Goal: Task Accomplishment & Management: Complete application form

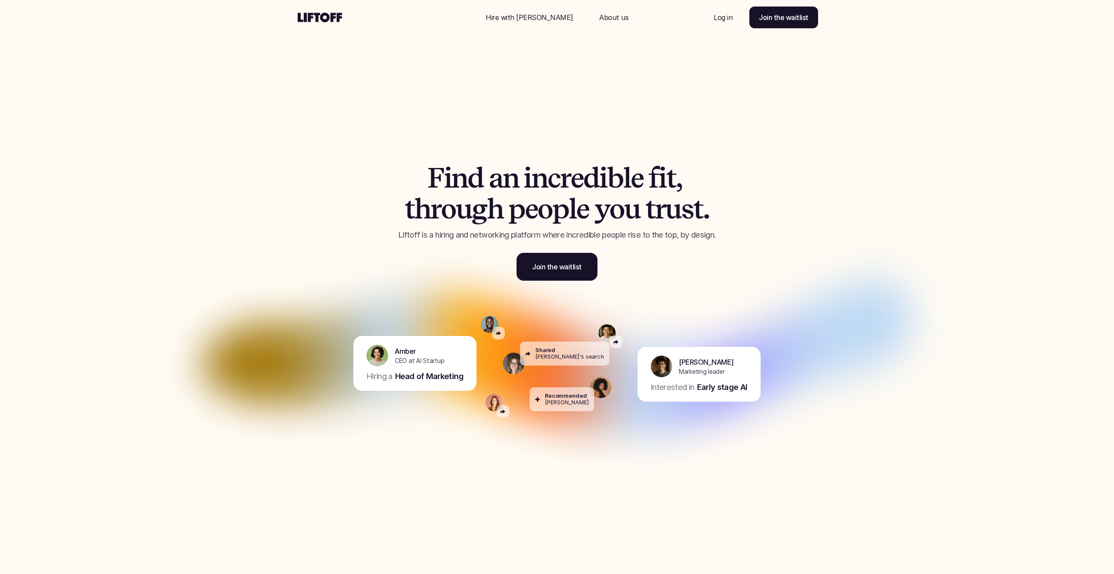
click at [594, 24] on div "Nav Link" at bounding box center [614, 17] width 50 height 21
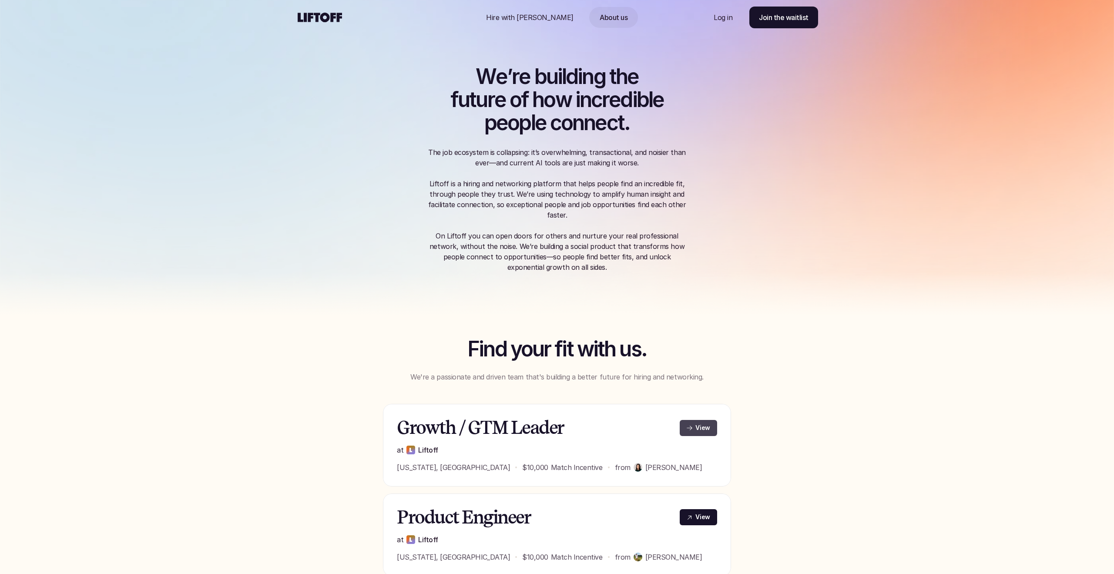
drag, startPoint x: 696, startPoint y: 427, endPoint x: 697, endPoint y: 434, distance: 7.0
click at [705, 425] on p "View" at bounding box center [702, 427] width 15 height 9
click at [326, 18] on use at bounding box center [320, 18] width 44 height 10
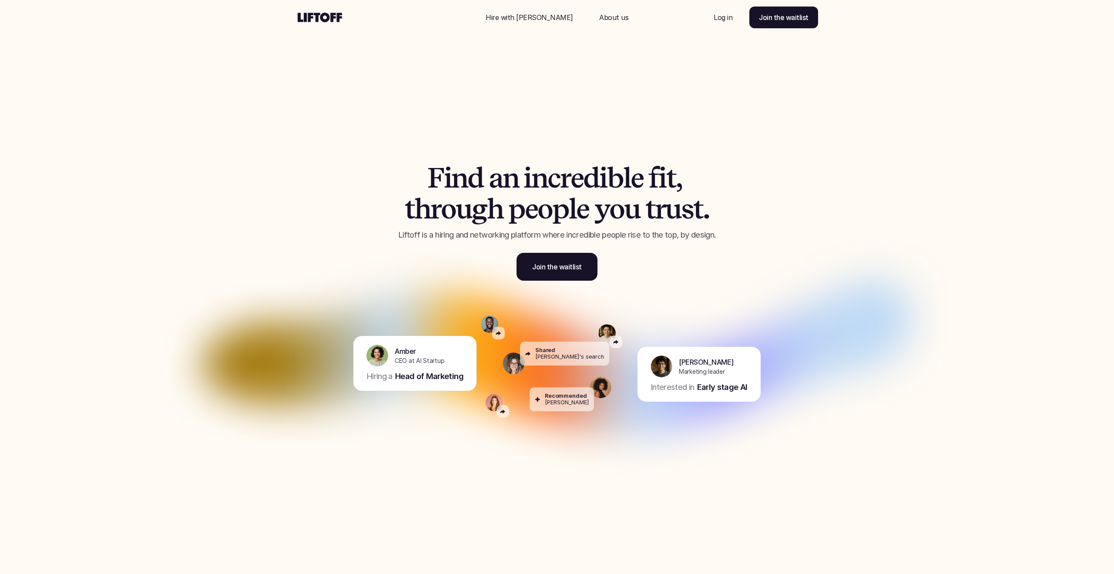
click at [599, 18] on p "About us" at bounding box center [613, 17] width 29 height 10
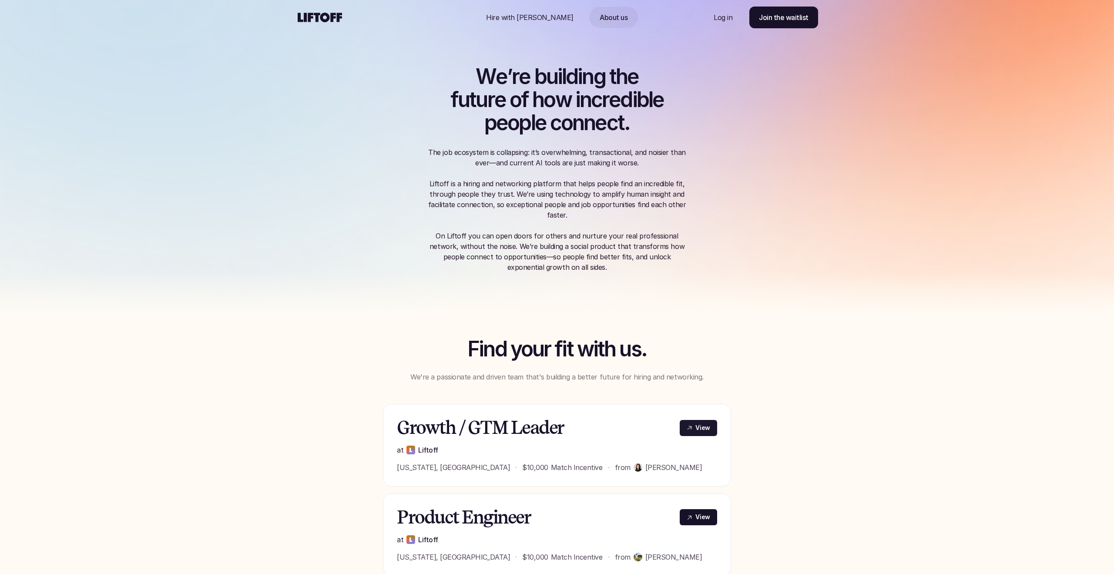
drag, startPoint x: 697, startPoint y: 432, endPoint x: 694, endPoint y: 437, distance: 6.6
click at [697, 432] on link "View" at bounding box center [698, 428] width 37 height 16
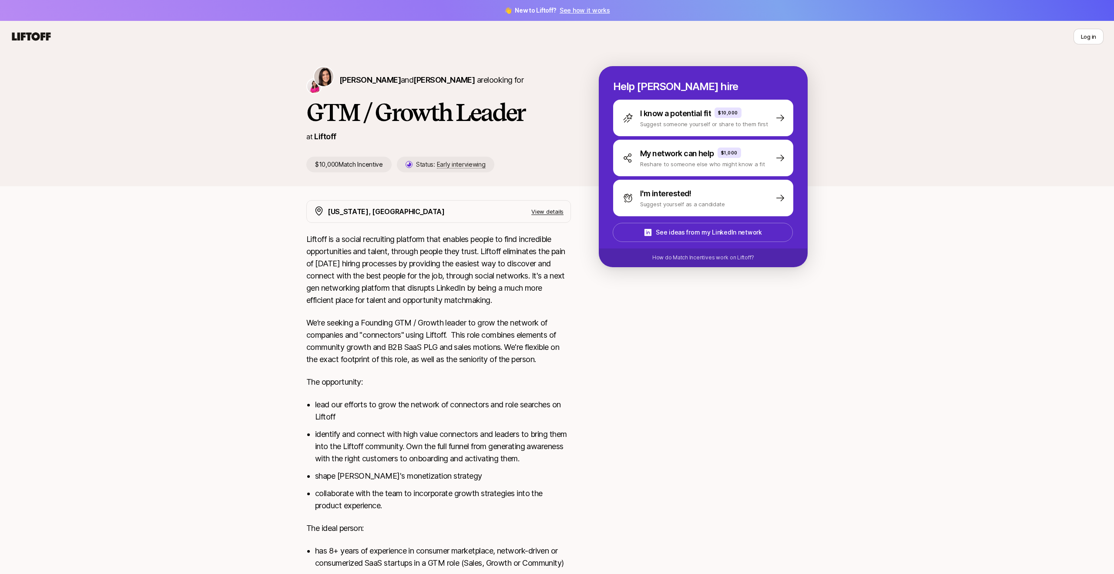
drag, startPoint x: 226, startPoint y: 375, endPoint x: 279, endPoint y: 303, distance: 89.4
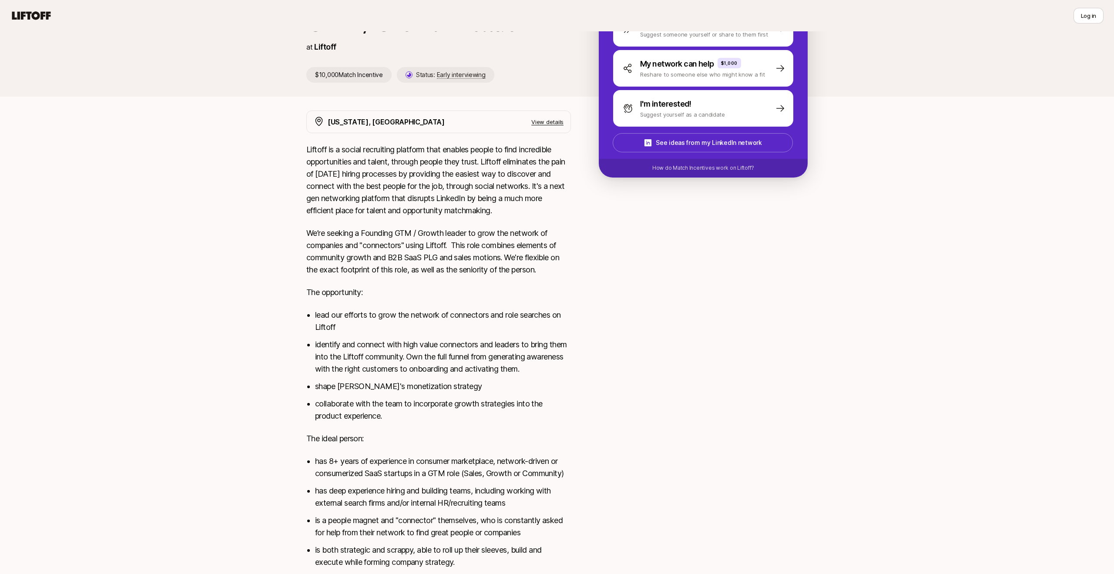
scroll to position [90, 0]
click at [543, 124] on p "View details" at bounding box center [547, 121] width 32 height 9
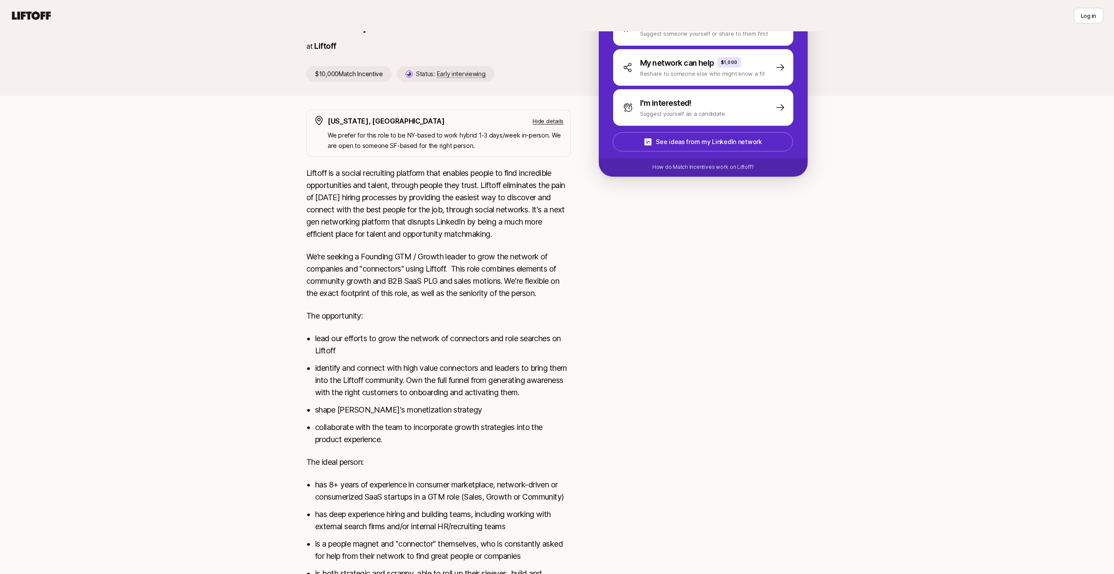
click at [549, 116] on div "New York, NY Hide details" at bounding box center [446, 120] width 236 height 11
click at [561, 121] on p "Hide details" at bounding box center [548, 121] width 31 height 9
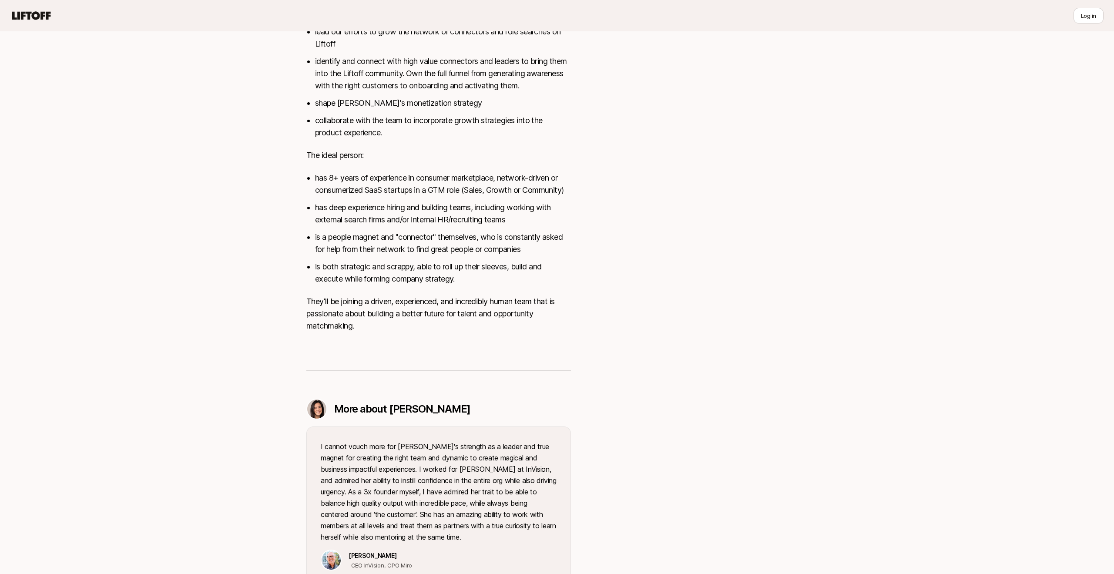
scroll to position [0, 0]
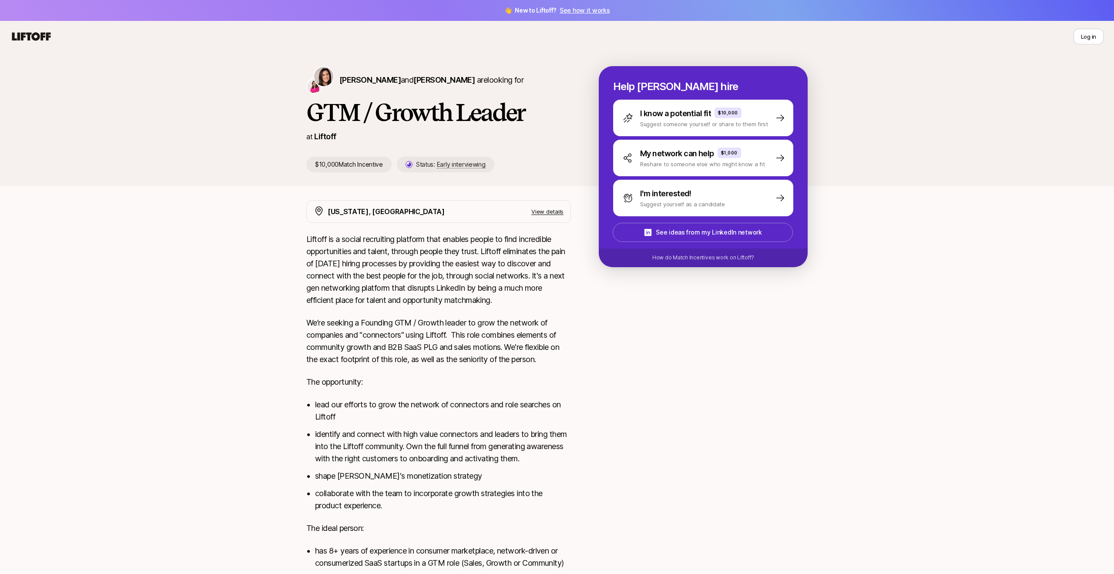
click at [583, 6] on span "👋 New to Liftoff? See how it works" at bounding box center [557, 10] width 106 height 10
click at [597, 13] on link "See how it works" at bounding box center [584, 10] width 50 height 7
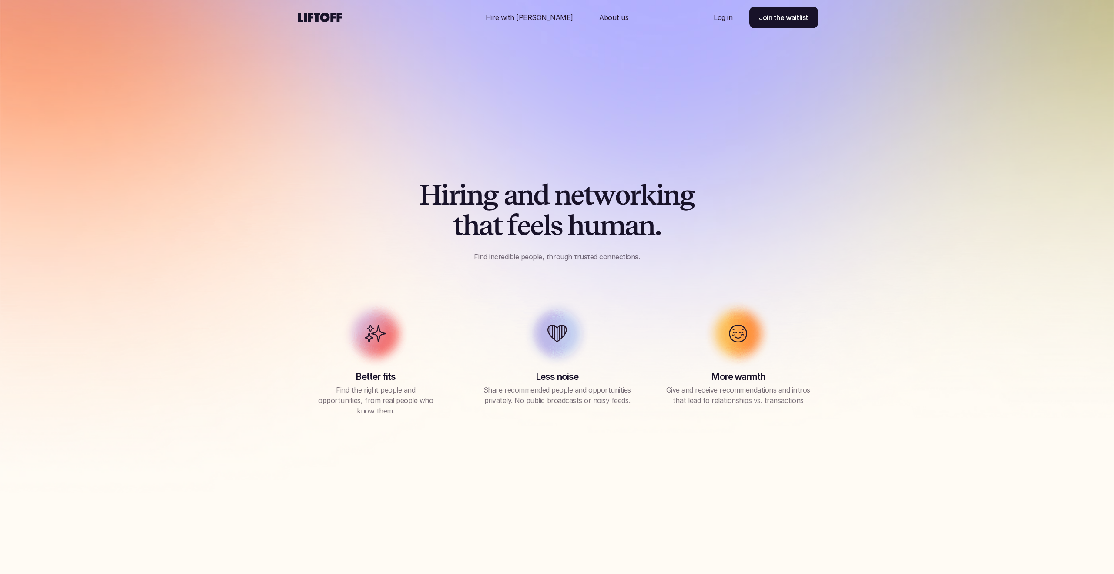
drag, startPoint x: 544, startPoint y: 19, endPoint x: 540, endPoint y: 17, distance: 5.1
click at [540, 17] on p "Hire with Liftoff" at bounding box center [529, 17] width 87 height 10
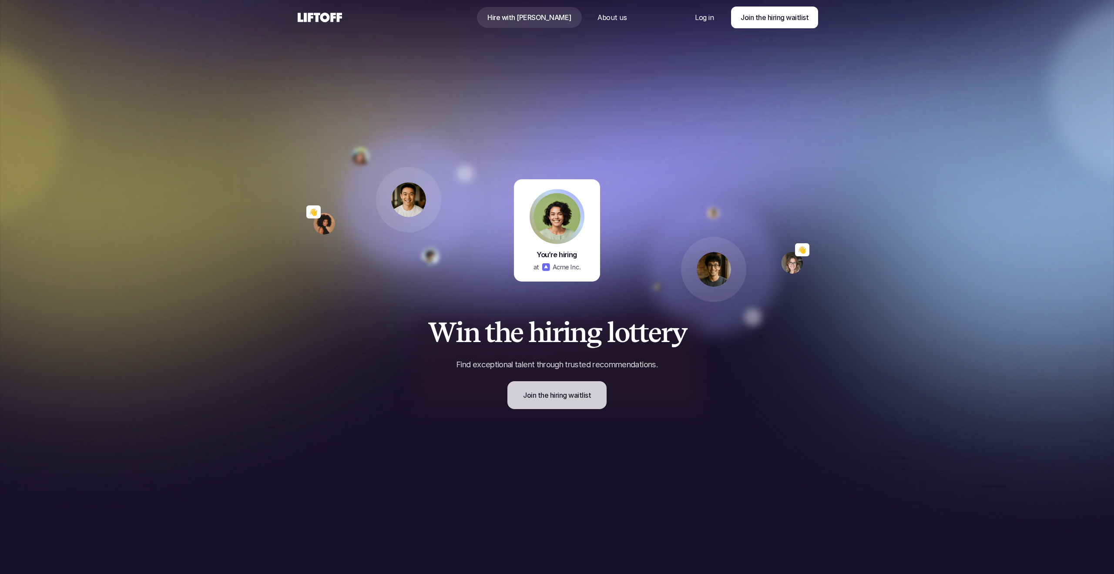
click at [578, 399] on p "Join the hiring waitlist" at bounding box center [557, 395] width 68 height 10
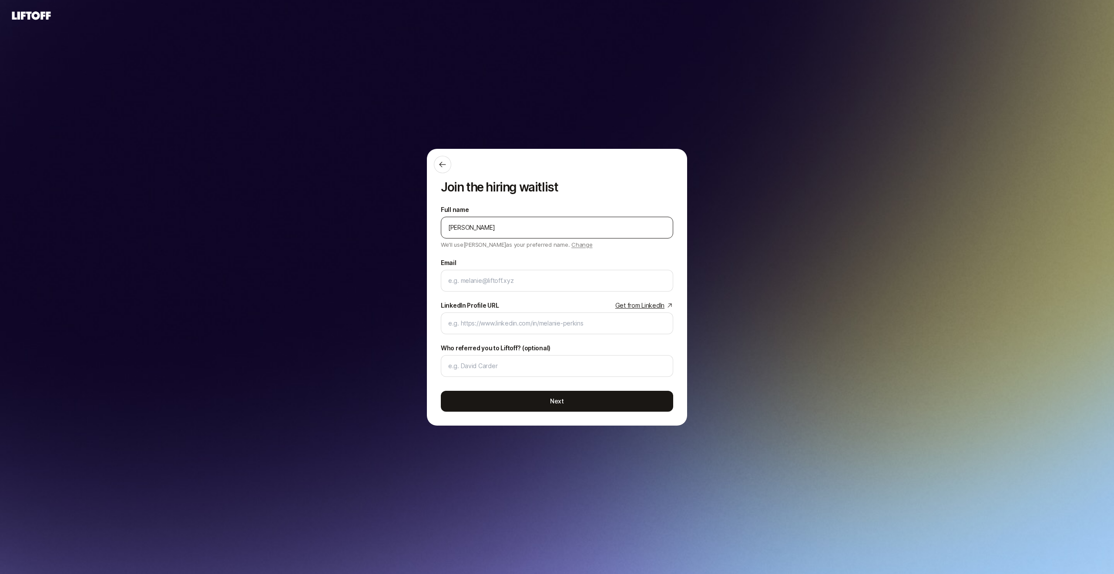
type input "Thomas Moes"
type input "mail@thomasmoes.com"
click at [493, 324] on input "LinkedIn Profile URL Get from LinkedIn" at bounding box center [557, 323] width 218 height 10
paste input "https://www.linkedin.com/in/thomasmoes/"
type input "https://www.linkedin.com/in/thomasmoes/"
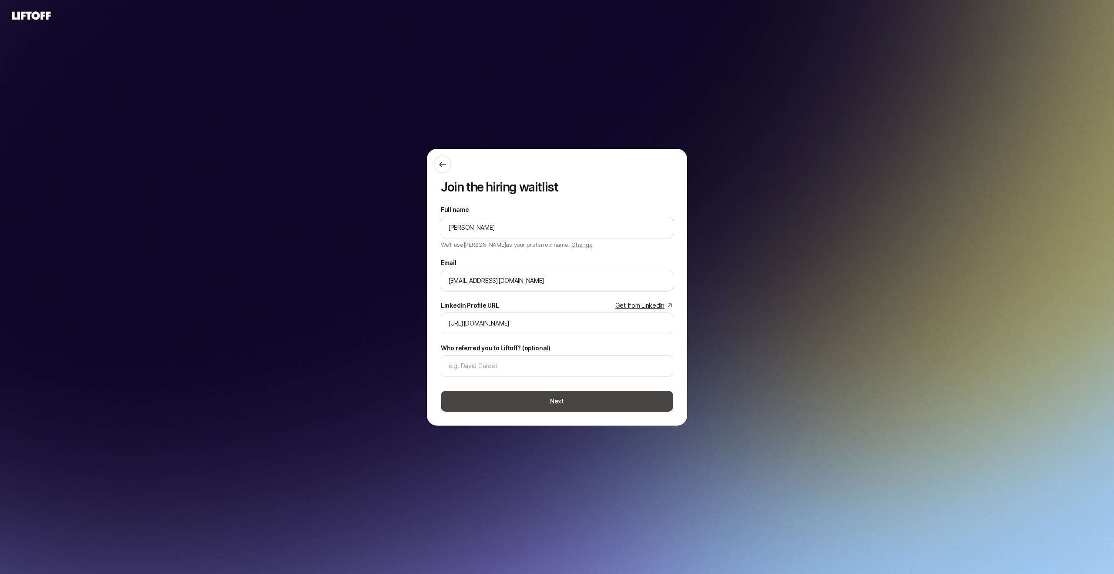
click at [551, 402] on button "Next" at bounding box center [557, 401] width 232 height 21
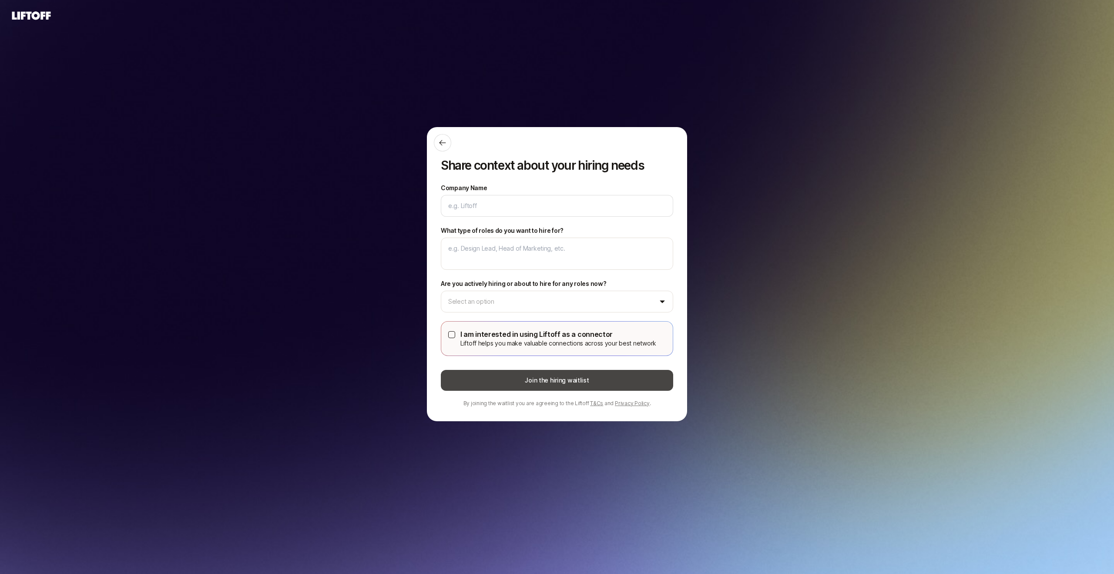
click at [574, 383] on button "Join the hiring waitlist" at bounding box center [557, 380] width 232 height 21
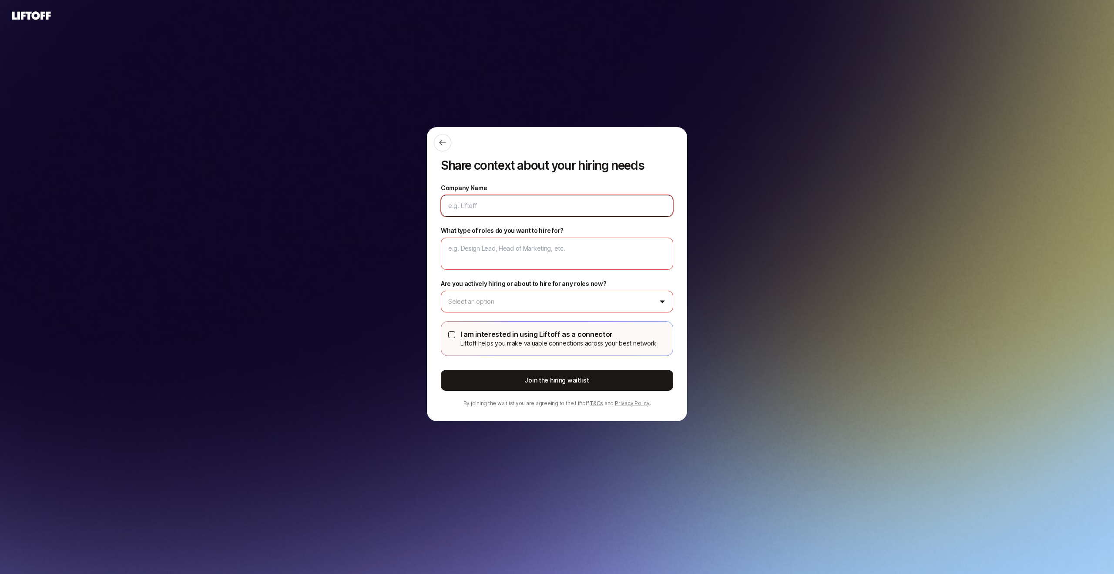
drag, startPoint x: 503, startPoint y: 207, endPoint x: 512, endPoint y: 204, distance: 8.7
click at [503, 207] on input "Company Name" at bounding box center [557, 206] width 218 height 10
type textarea "x"
type input "T"
type textarea "x"
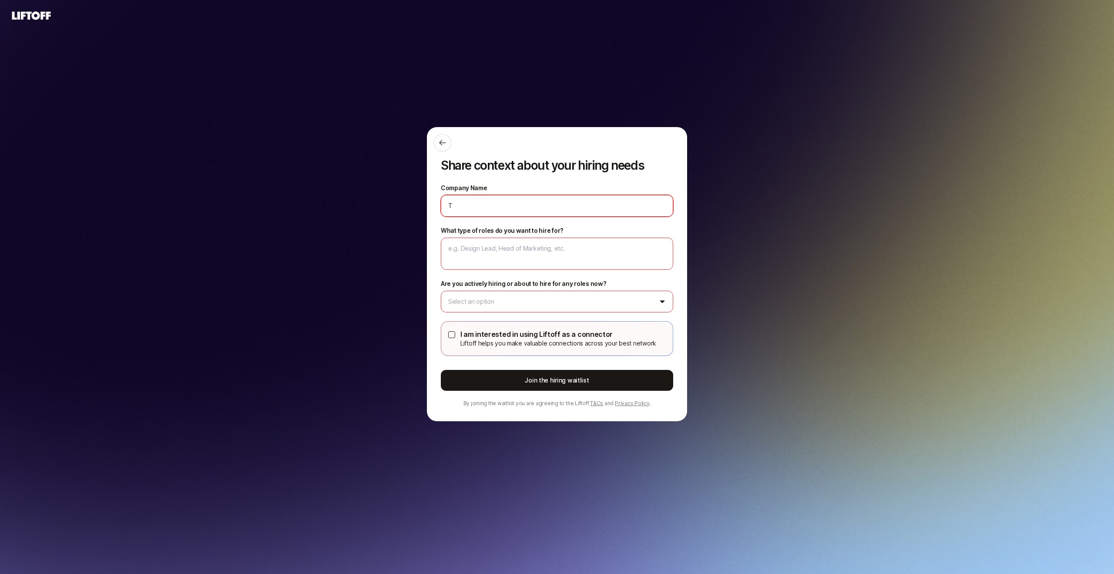
type input "Th"
type textarea "x"
type input "Tho"
type textarea "x"
type input "Thom"
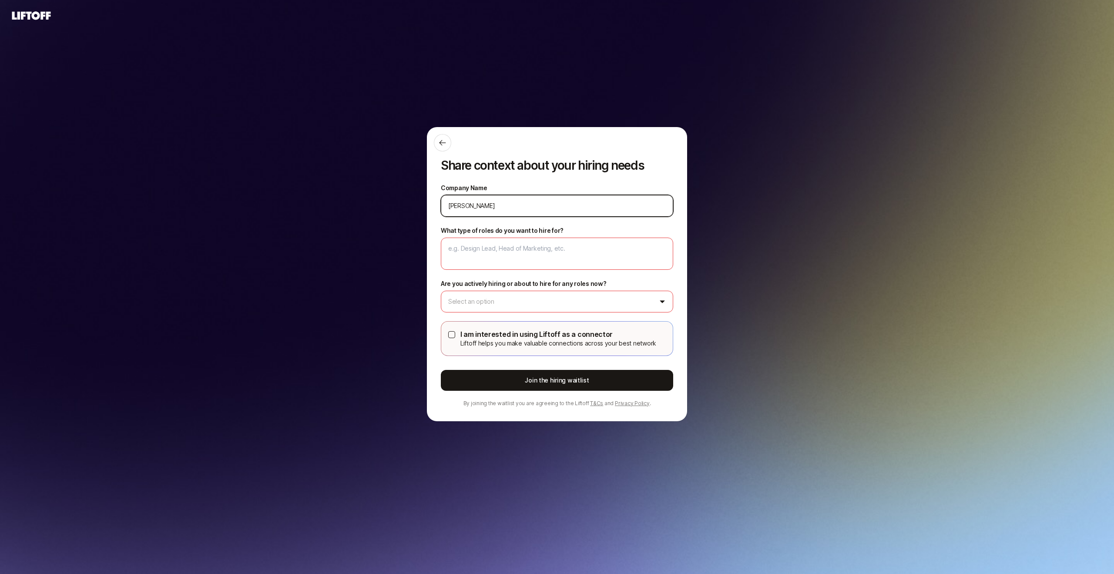
type textarea "x"
type input "Thoma"
type textarea "x"
type input "Thomas"
type textarea "x"
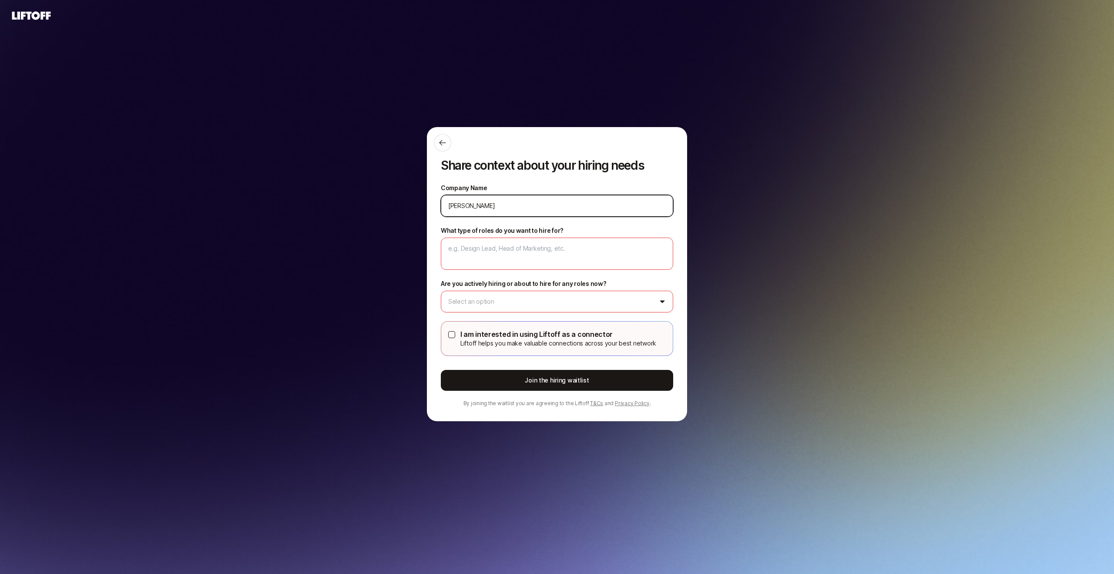
type input "Thomas"
type textarea "x"
type input "Thomas M"
type textarea "x"
type input "Thomas Mo"
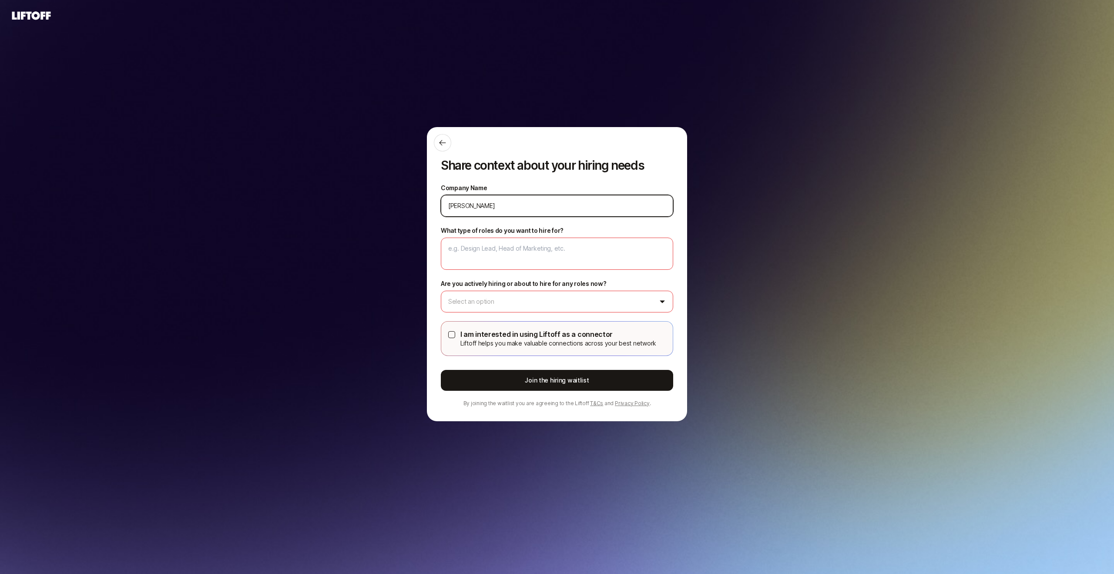
type textarea "x"
type input "Thomas Moe"
type textarea "x"
type input "Thomas Moes"
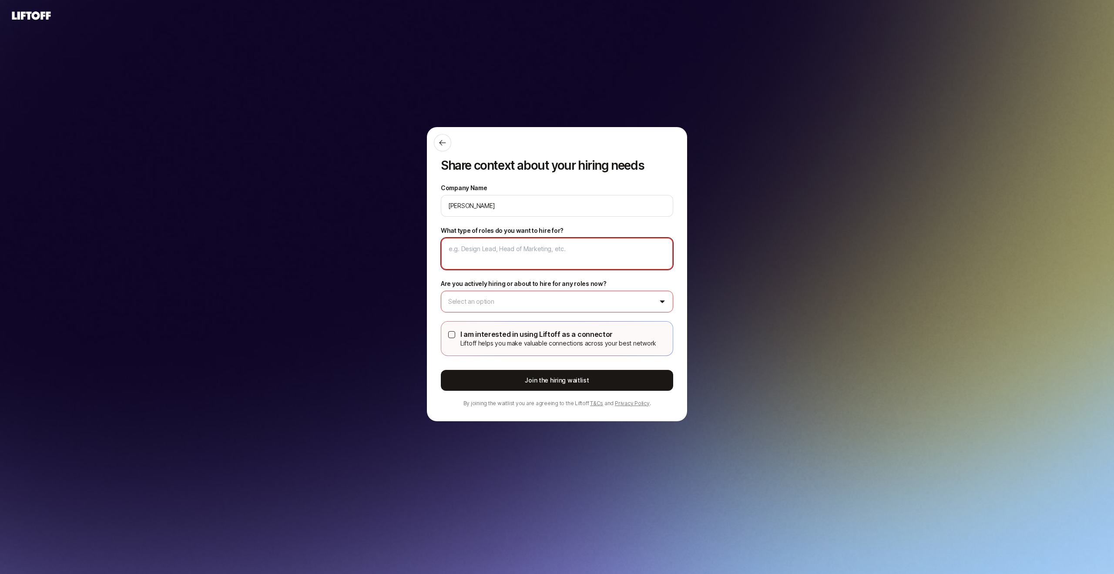
click at [580, 244] on textarea "What type of roles do you want to hire for?" at bounding box center [557, 254] width 232 height 32
type textarea "x"
type textarea "D"
type textarea "x"
type textarea "De"
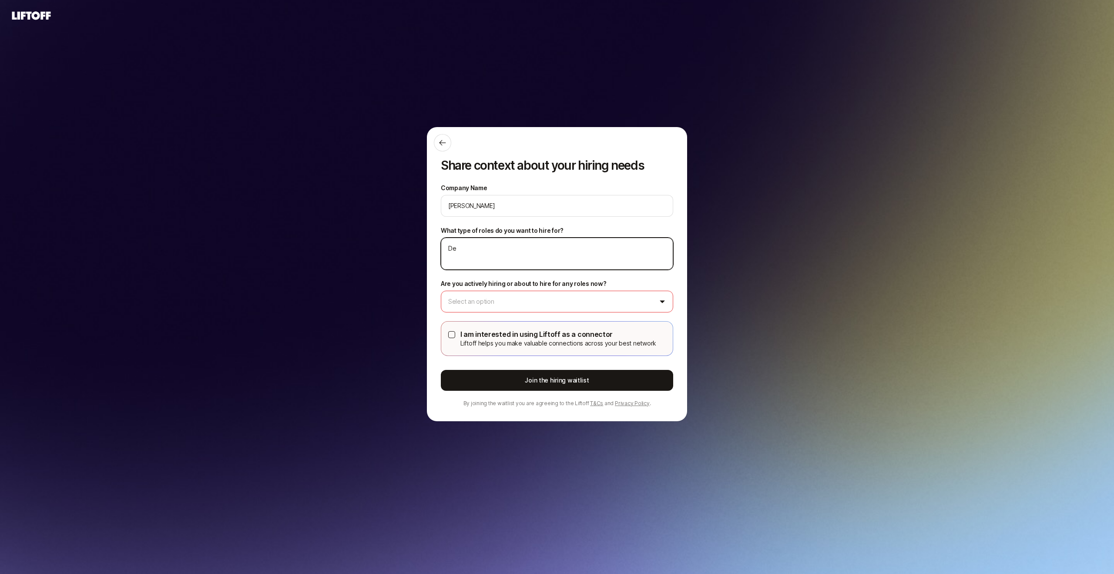
type textarea "x"
type textarea "Des"
type textarea "x"
type textarea "Desi"
type textarea "x"
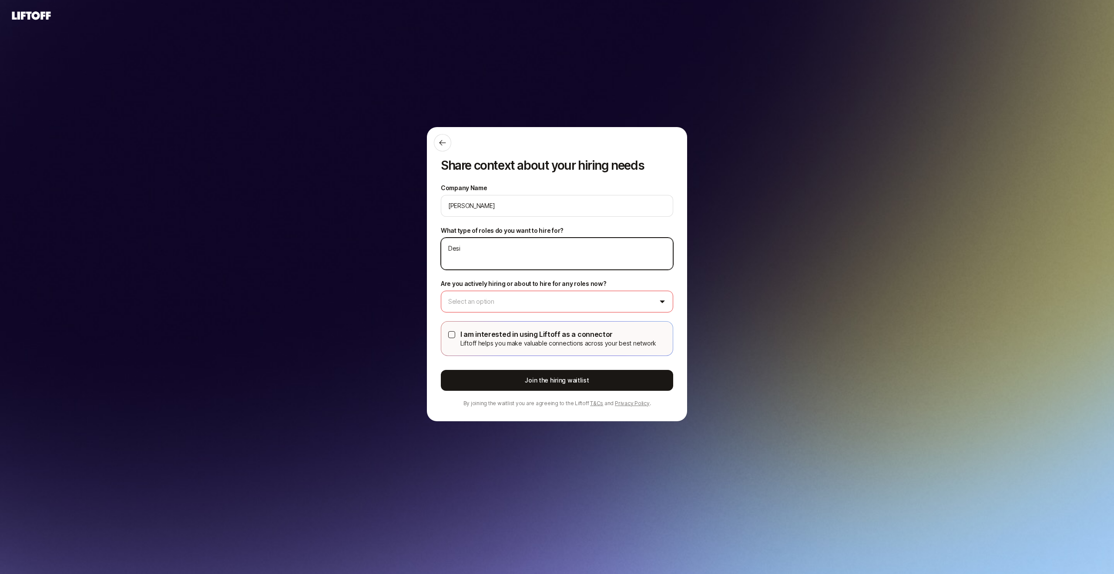
type textarea "Desig"
type textarea "x"
type textarea "Design"
type textarea "x"
click at [445, 141] on icon at bounding box center [442, 142] width 9 height 9
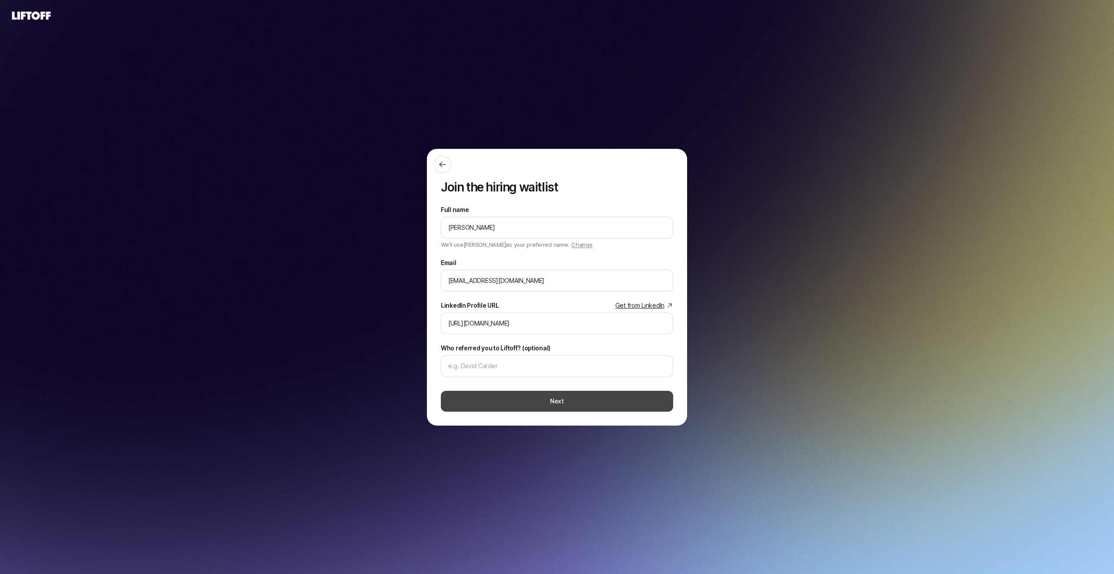
click at [584, 401] on button "Next" at bounding box center [557, 401] width 232 height 21
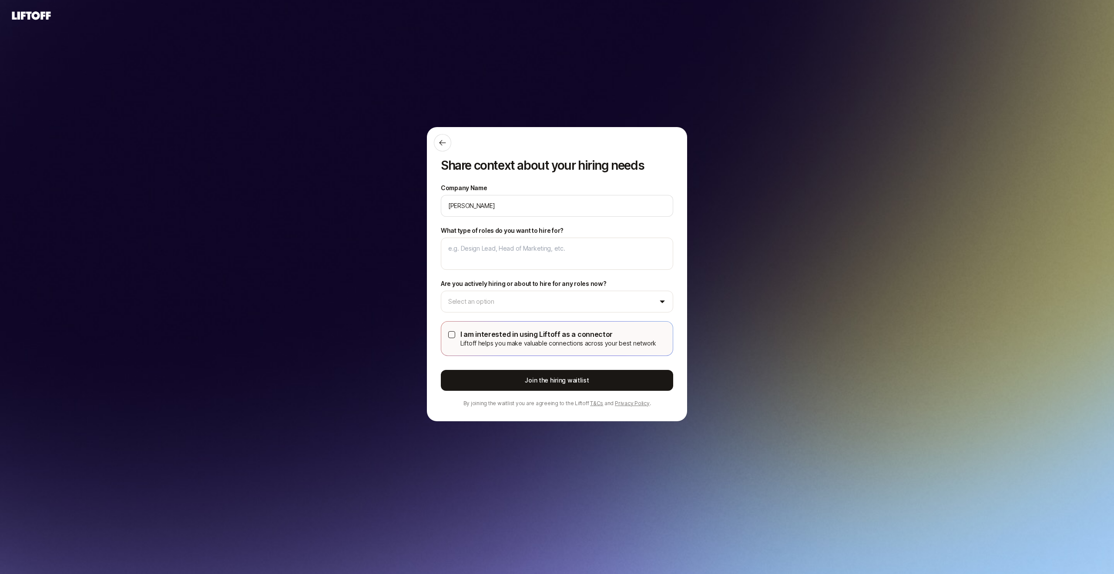
drag, startPoint x: 452, startPoint y: 333, endPoint x: 451, endPoint y: 345, distance: 11.3
click at [450, 333] on button "I am interested in using Liftoff as a connector Liftoff helps you make valuable…" at bounding box center [451, 334] width 7 height 7
click at [528, 374] on button "Join the hiring waitlist" at bounding box center [557, 380] width 232 height 21
click at [577, 248] on textarea "What type of roles do you want to hire for?" at bounding box center [557, 254] width 232 height 32
type textarea "x"
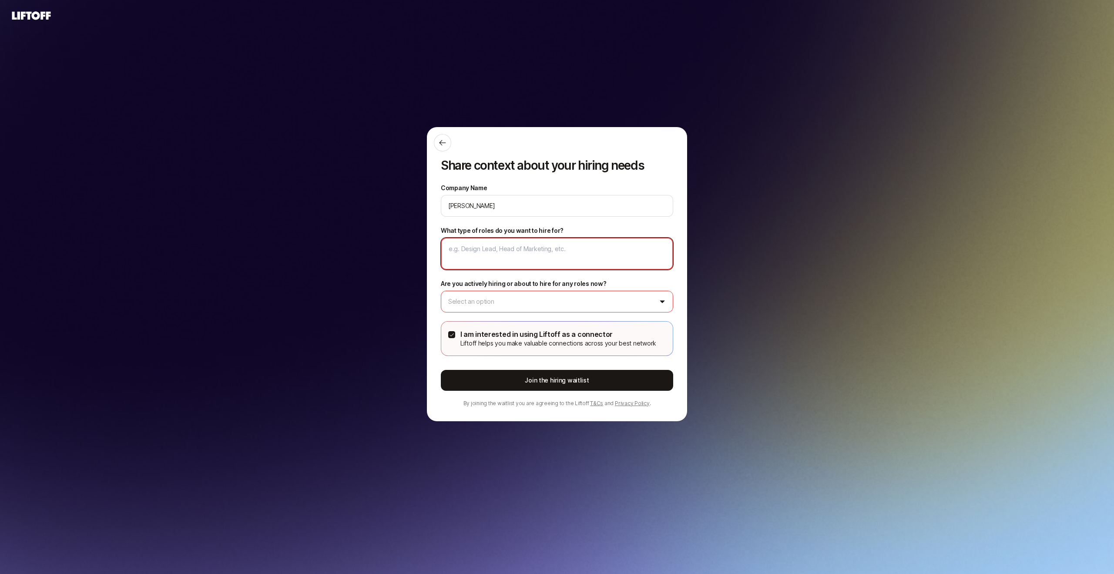
type textarea "D"
type textarea "x"
type textarea "De"
type textarea "x"
type textarea "Des"
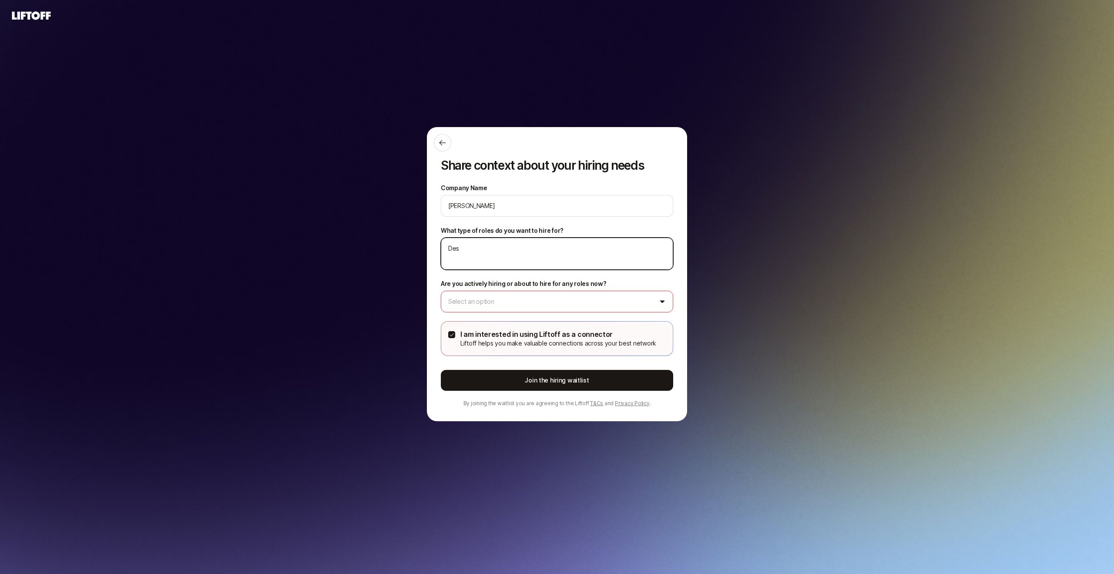
type textarea "x"
type textarea "Desi"
type textarea "x"
type textarea "Desig"
type textarea "x"
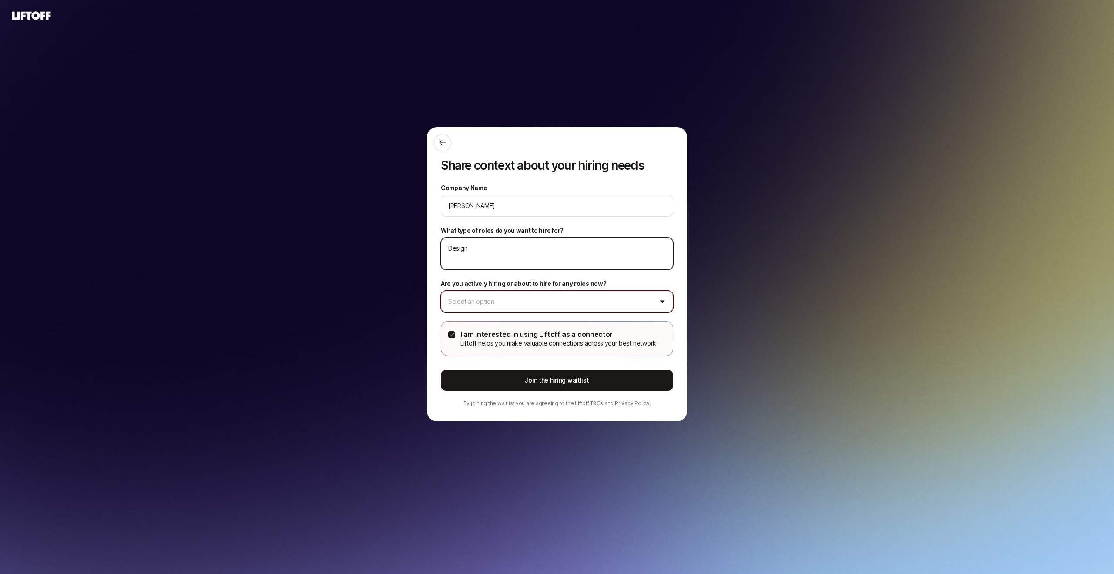
type textarea "Design"
click at [597, 305] on button "Select an option" at bounding box center [557, 302] width 232 height 22
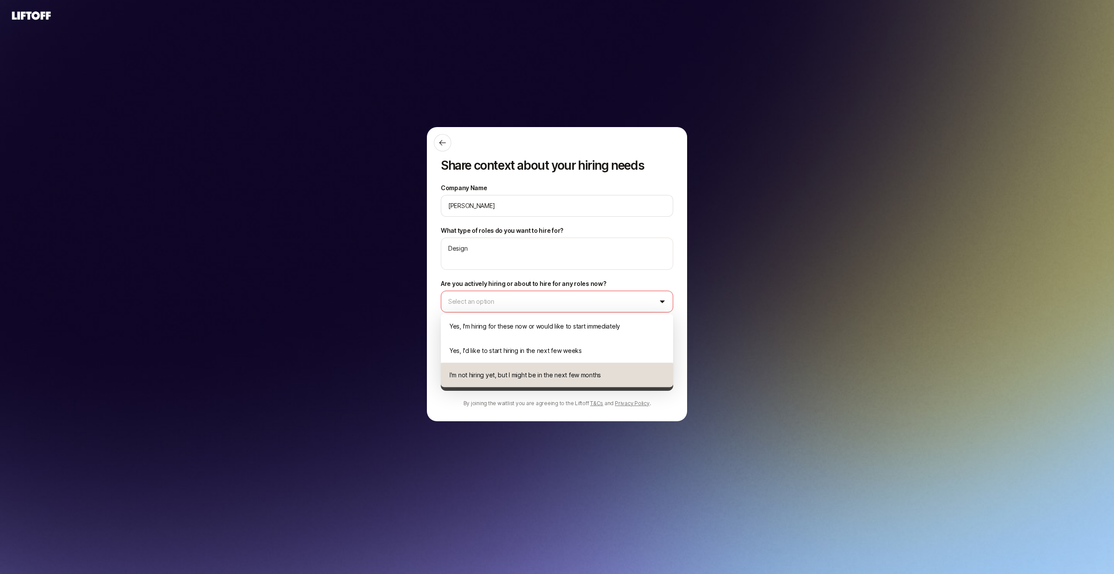
click at [608, 372] on div "I'm not hiring yet, but I might be in the next few months" at bounding box center [557, 375] width 232 height 24
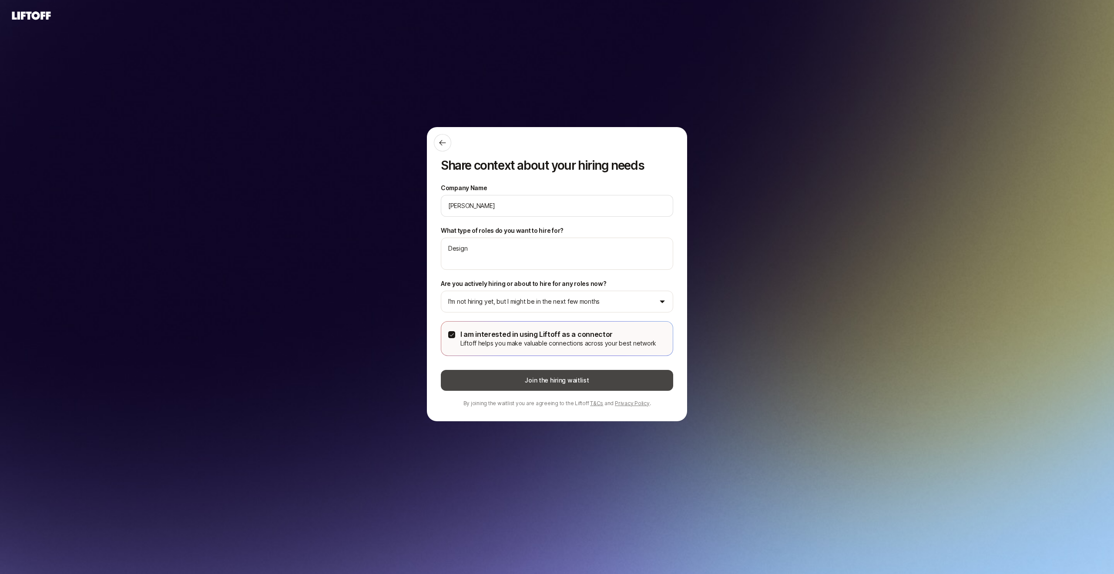
click at [618, 382] on button "Join the hiring waitlist" at bounding box center [557, 380] width 232 height 21
type textarea "x"
